Goal: Information Seeking & Learning: Check status

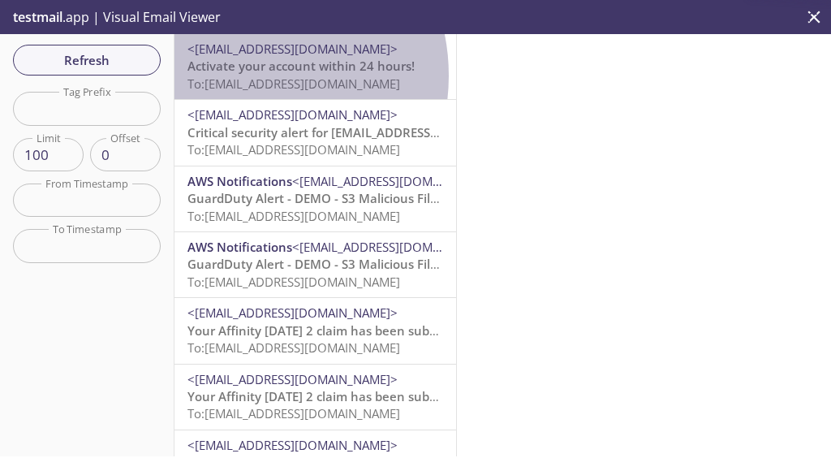
click at [239, 75] on span "To: [EMAIL_ADDRESS][DOMAIN_NAME]" at bounding box center [293, 83] width 213 height 16
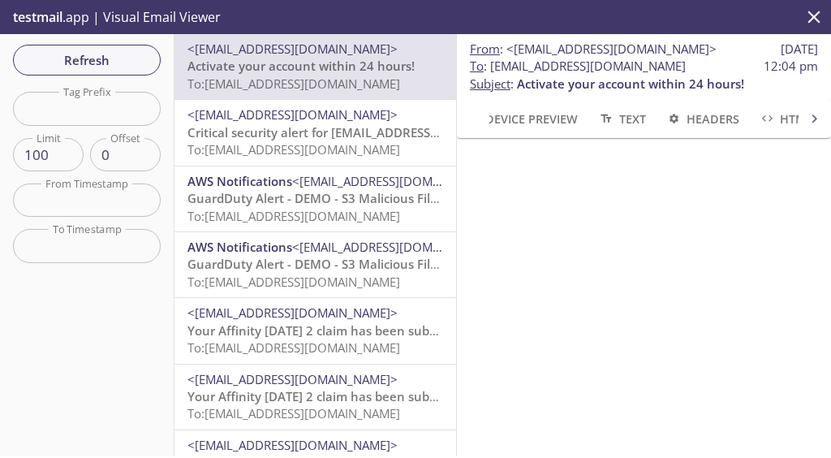
click at [597, 204] on div at bounding box center [644, 178] width 374 height 80
click at [581, 212] on div at bounding box center [644, 178] width 374 height 80
click at [695, 197] on iframe at bounding box center [643, 177] width 335 height 41
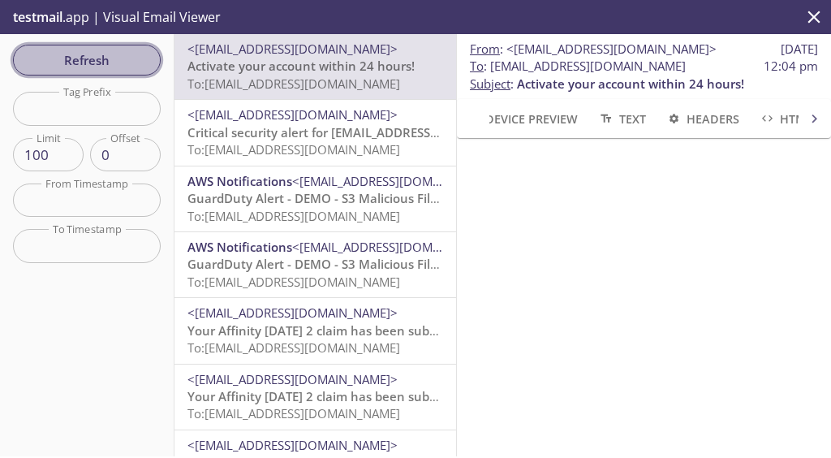
click at [128, 61] on span "Refresh" at bounding box center [87, 60] width 122 height 21
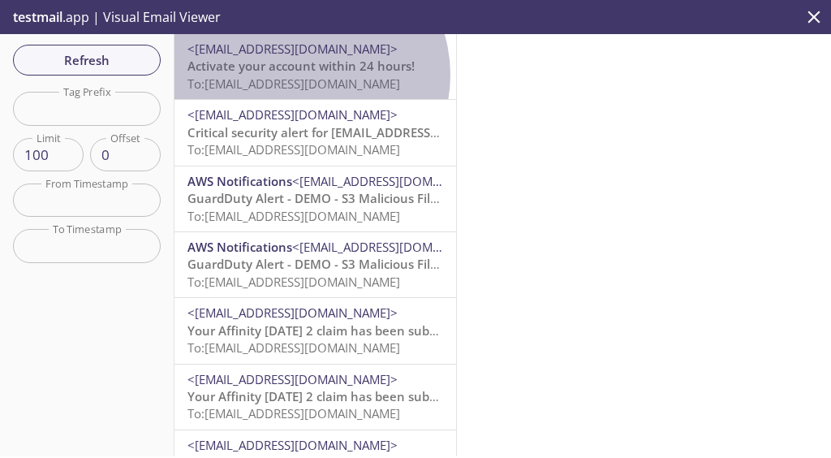
click at [307, 75] on span "To: [EMAIL_ADDRESS][DOMAIN_NAME]" at bounding box center [293, 83] width 213 height 16
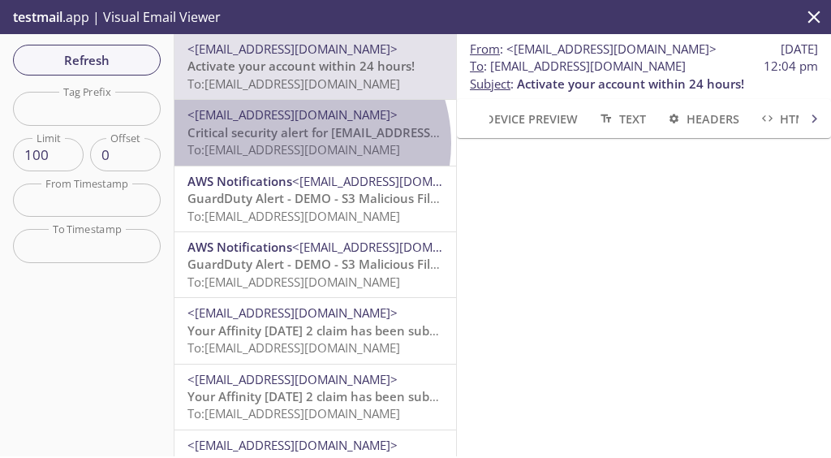
click at [295, 143] on span "To: [EMAIL_ADDRESS][DOMAIN_NAME]" at bounding box center [293, 149] width 213 height 16
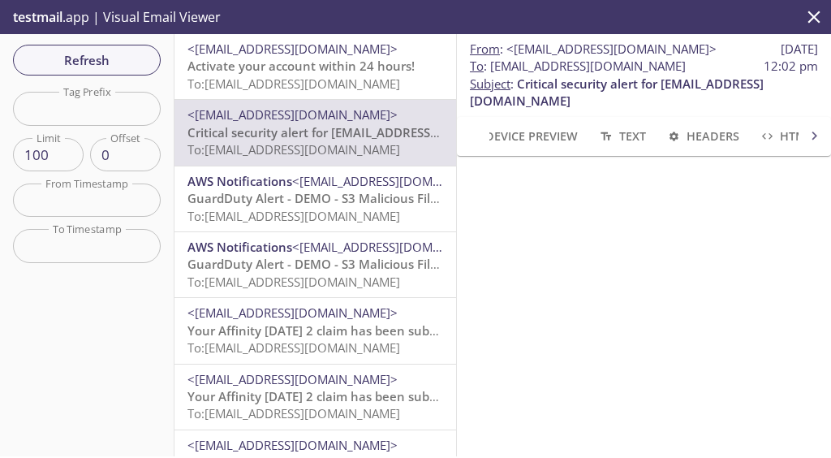
scroll to position [244, 0]
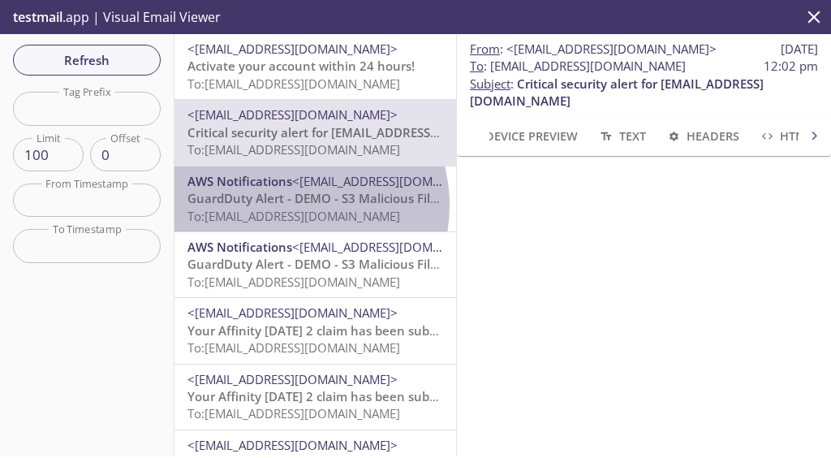
click at [287, 205] on span "GuardDuty Alert - DEMO - S3 Malicious File Detected!" at bounding box center [342, 198] width 310 height 16
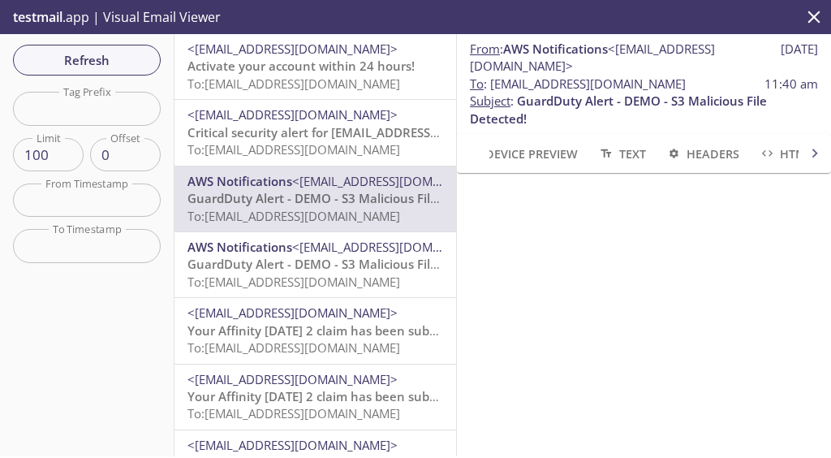
scroll to position [267, 0]
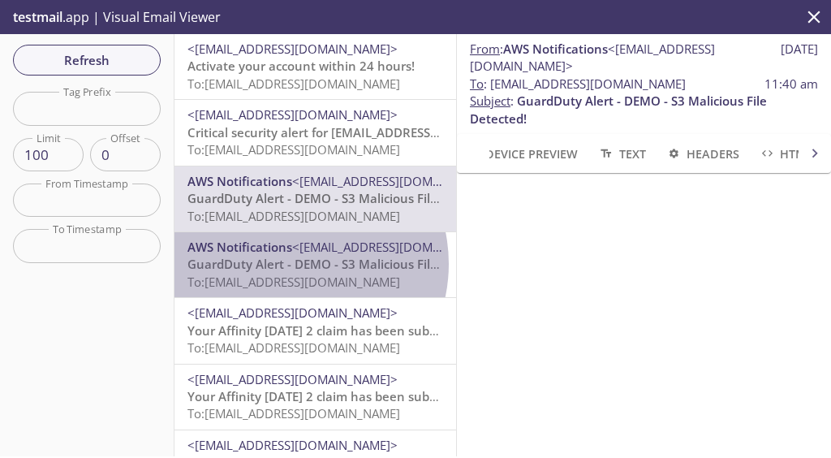
click at [292, 264] on span "GuardDuty Alert - DEMO - S3 Malicious File Detected!" at bounding box center [342, 264] width 310 height 16
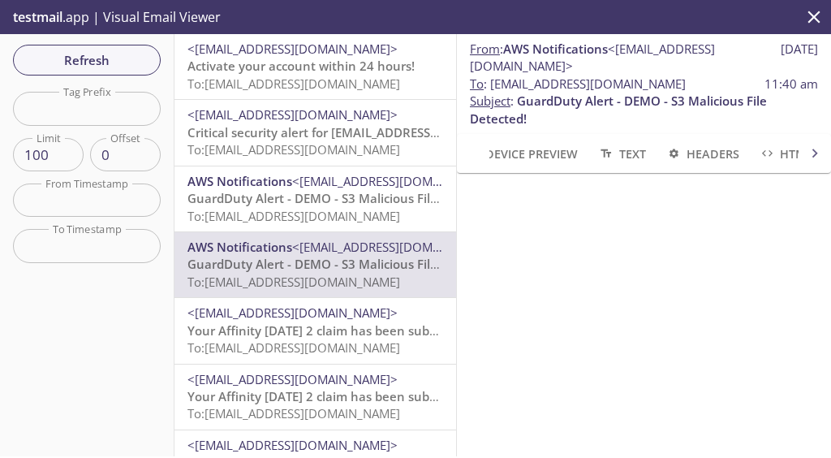
click at [542, 186] on div at bounding box center [644, 442] width 374 height 538
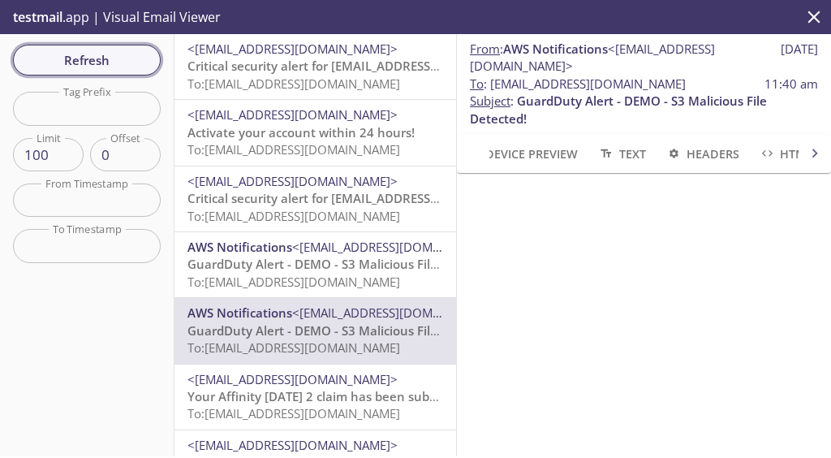
click at [126, 67] on span "Refresh" at bounding box center [87, 60] width 122 height 21
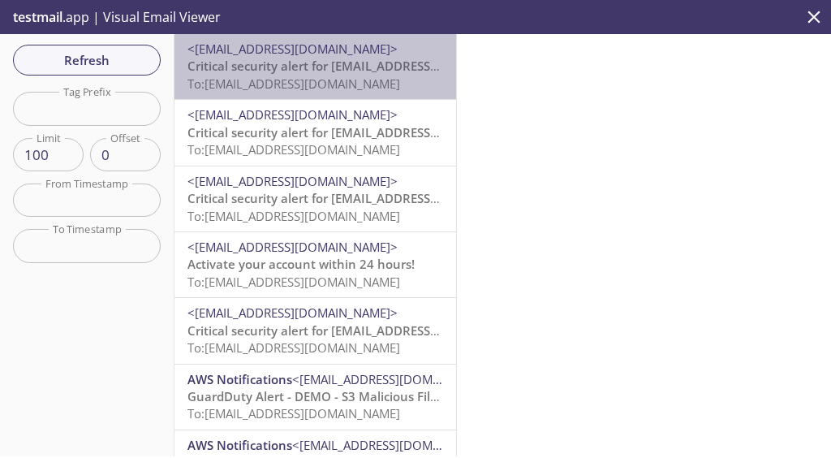
click at [315, 77] on span "To: [EMAIL_ADDRESS][DOMAIN_NAME]" at bounding box center [293, 83] width 213 height 16
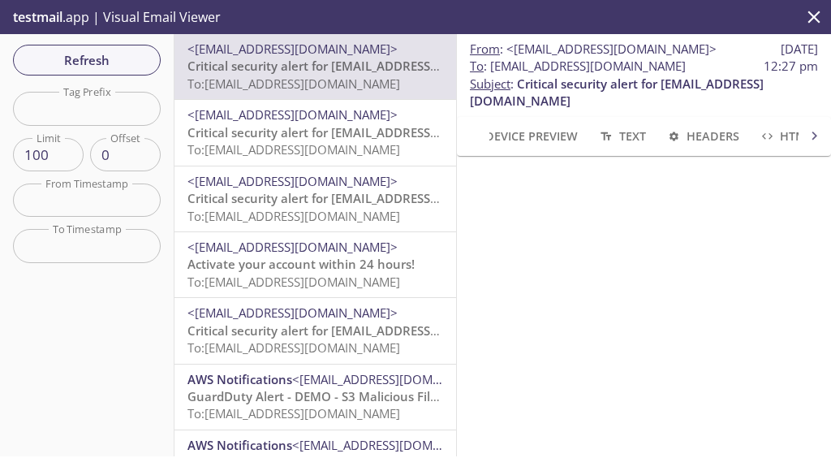
scroll to position [118, 0]
